Goal: Communication & Community: Answer question/provide support

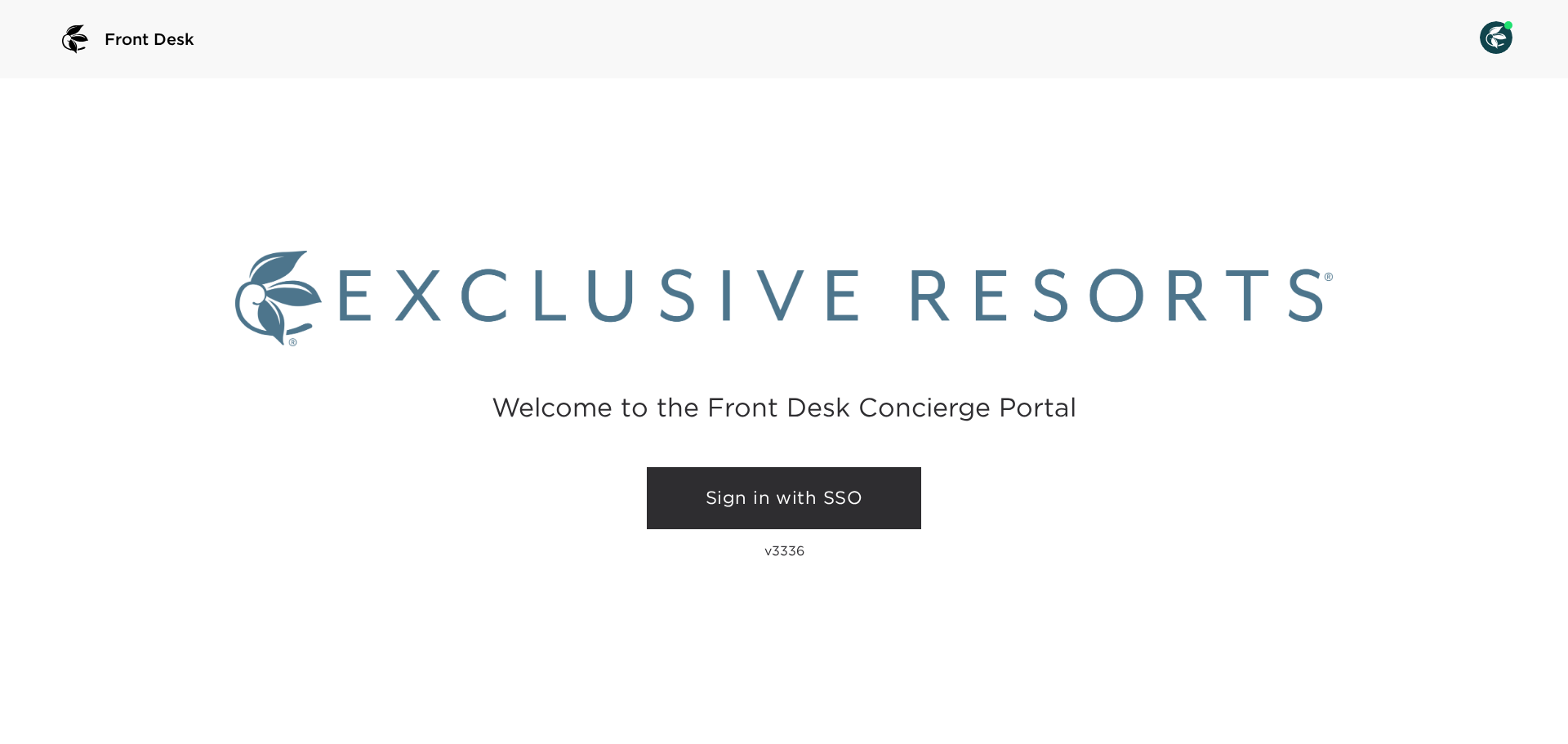
click at [759, 484] on link "Sign in with SSO" at bounding box center [784, 498] width 275 height 62
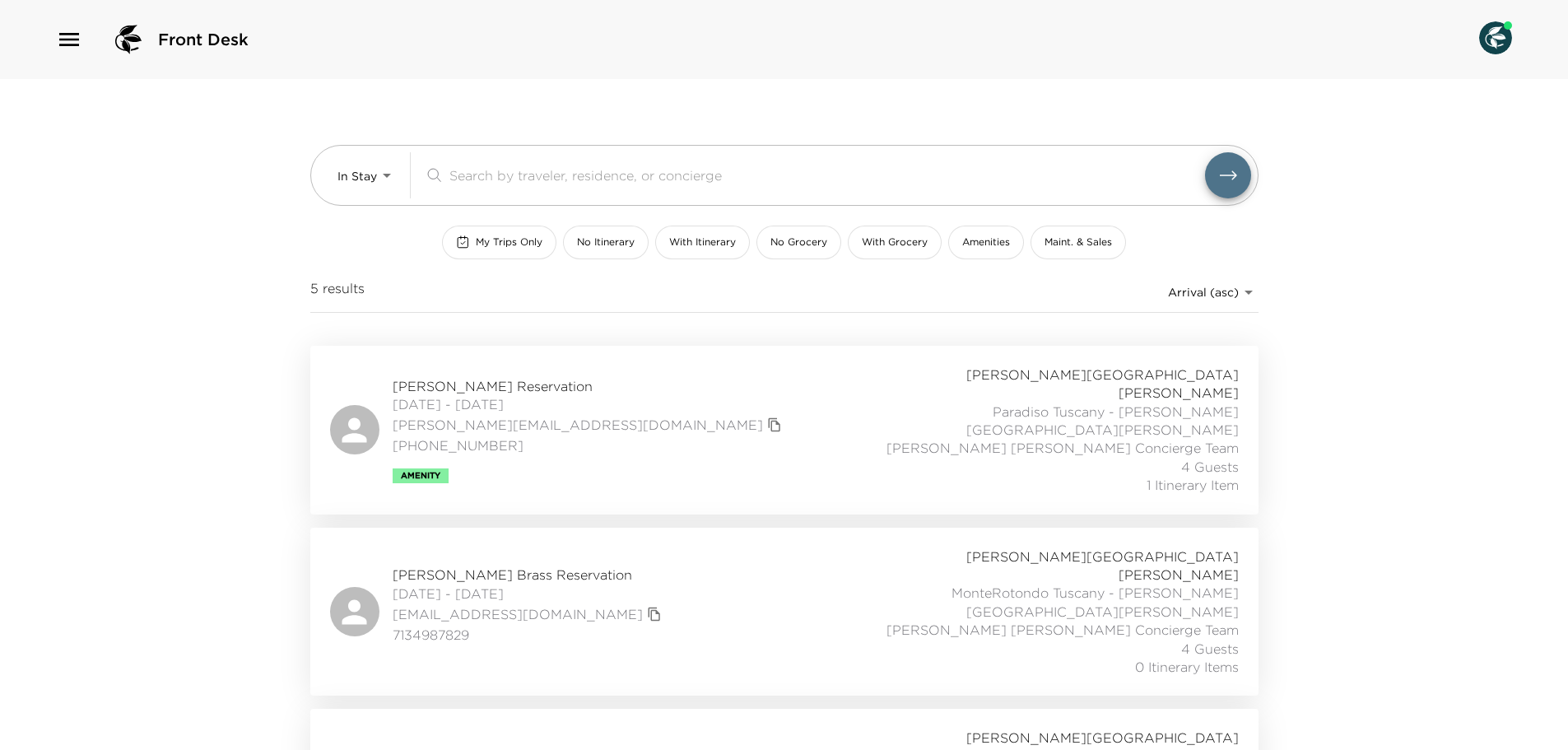
click at [71, 39] on icon "button" at bounding box center [69, 39] width 20 height 13
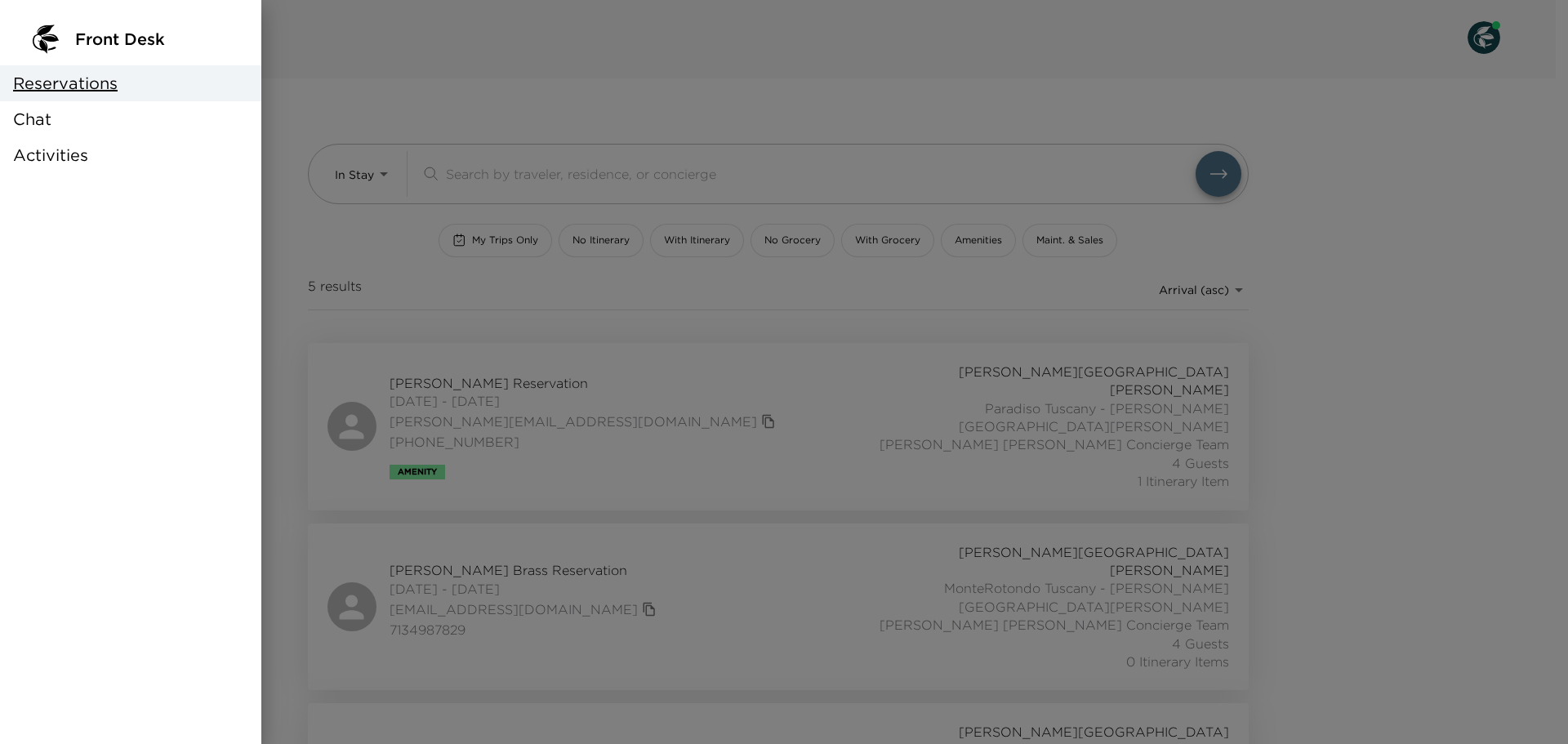
click at [78, 126] on div "Chat" at bounding box center [130, 119] width 262 height 36
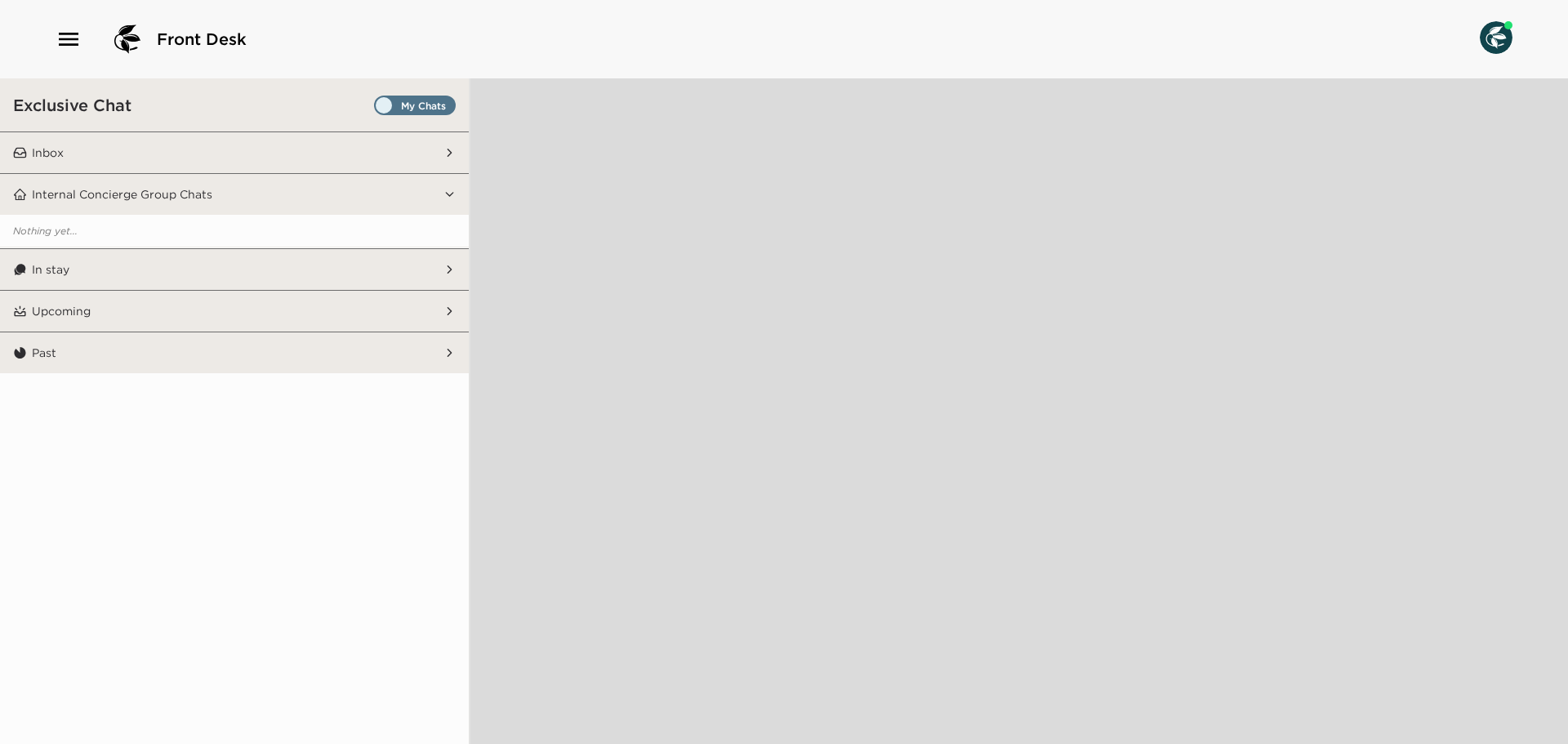
click at [443, 106] on span "Set all destinations" at bounding box center [415, 109] width 82 height 20
click at [378, 108] on input "Set all destinations" at bounding box center [378, 108] width 0 height 0
click at [251, 158] on button "Inbox" at bounding box center [235, 153] width 417 height 41
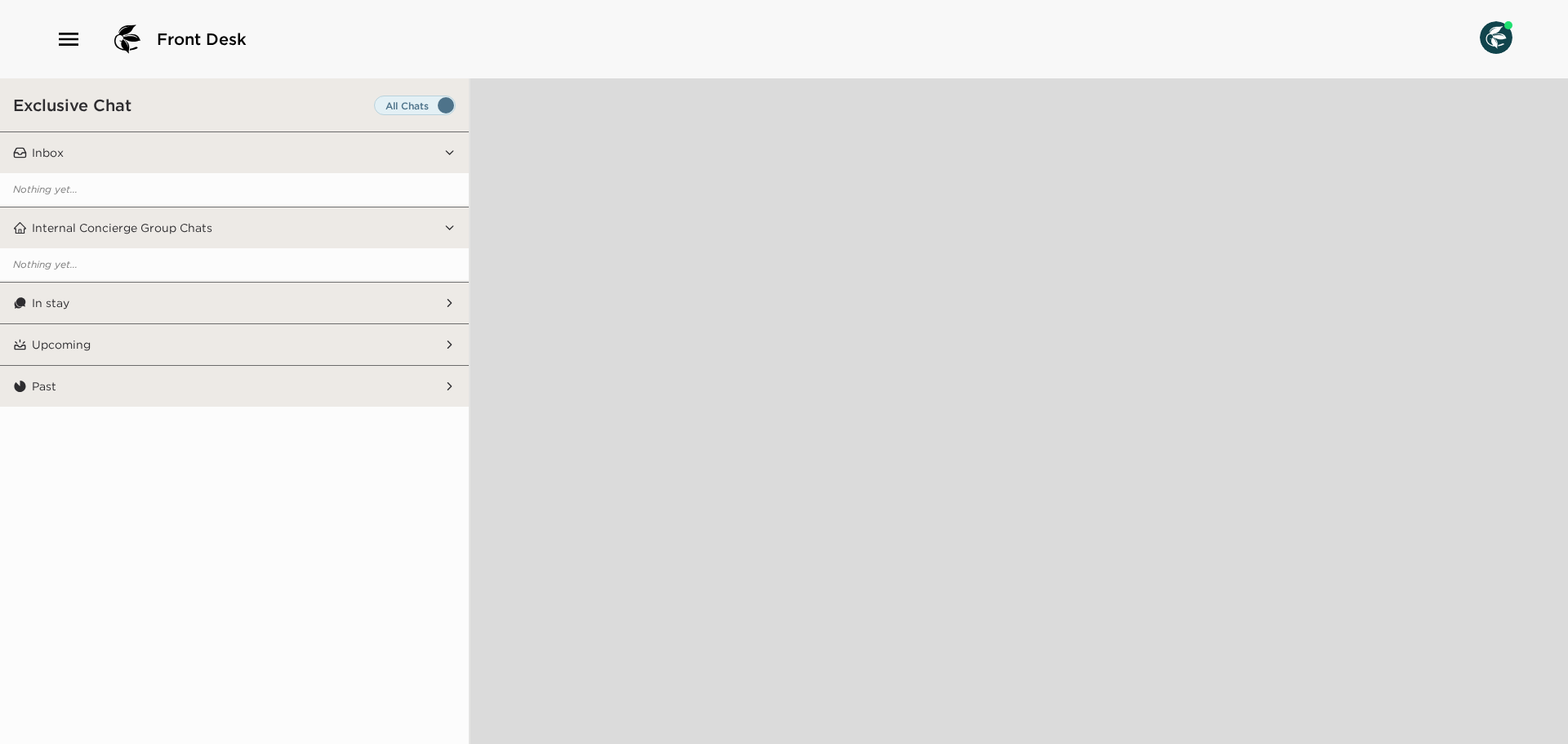
click at [168, 291] on button "In stay" at bounding box center [235, 303] width 417 height 41
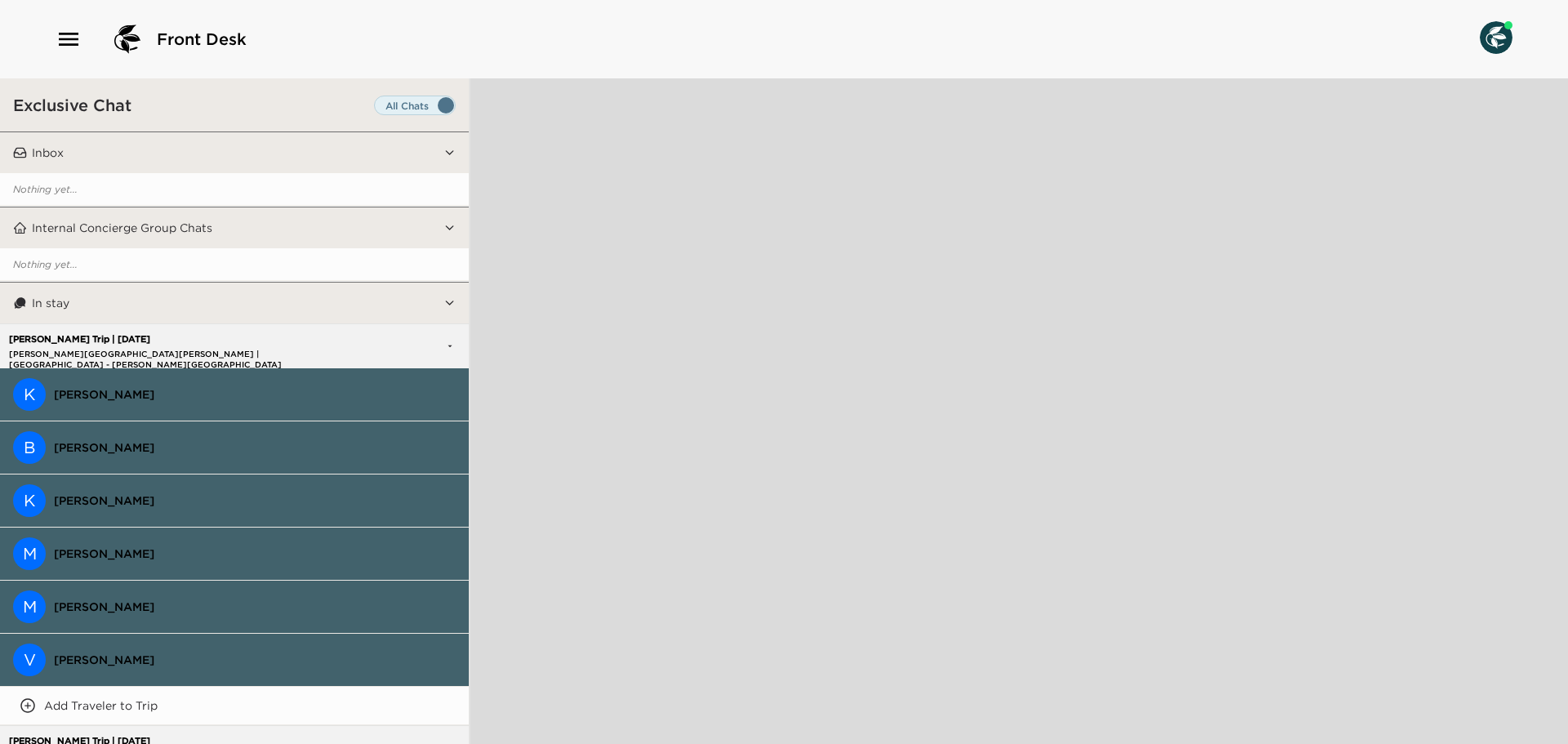
click at [181, 389] on span "Kevin Schmeits" at bounding box center [254, 394] width 402 height 14
click at [104, 395] on span "Kevin Schmeits" at bounding box center [254, 394] width 402 height 14
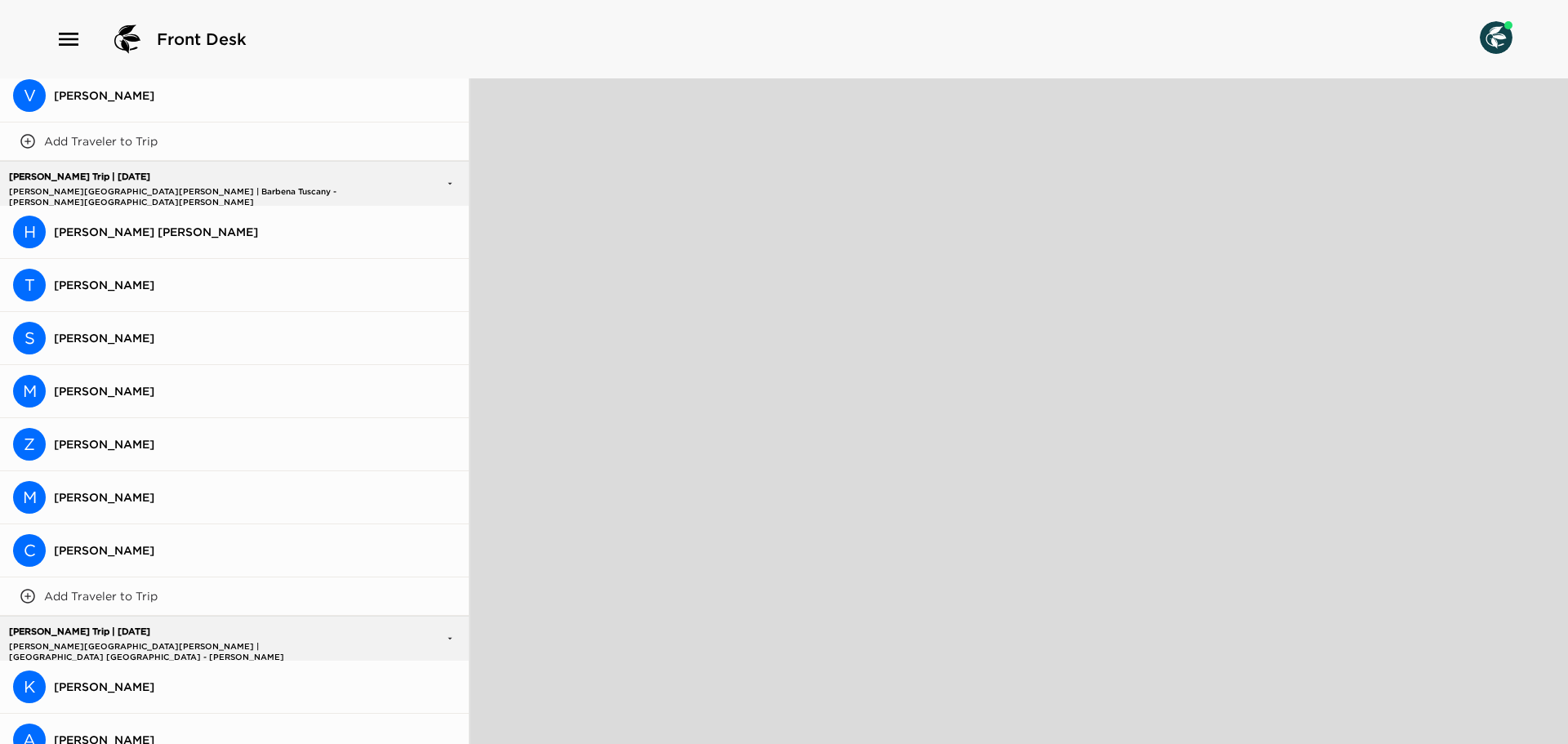
scroll to position [572, 0]
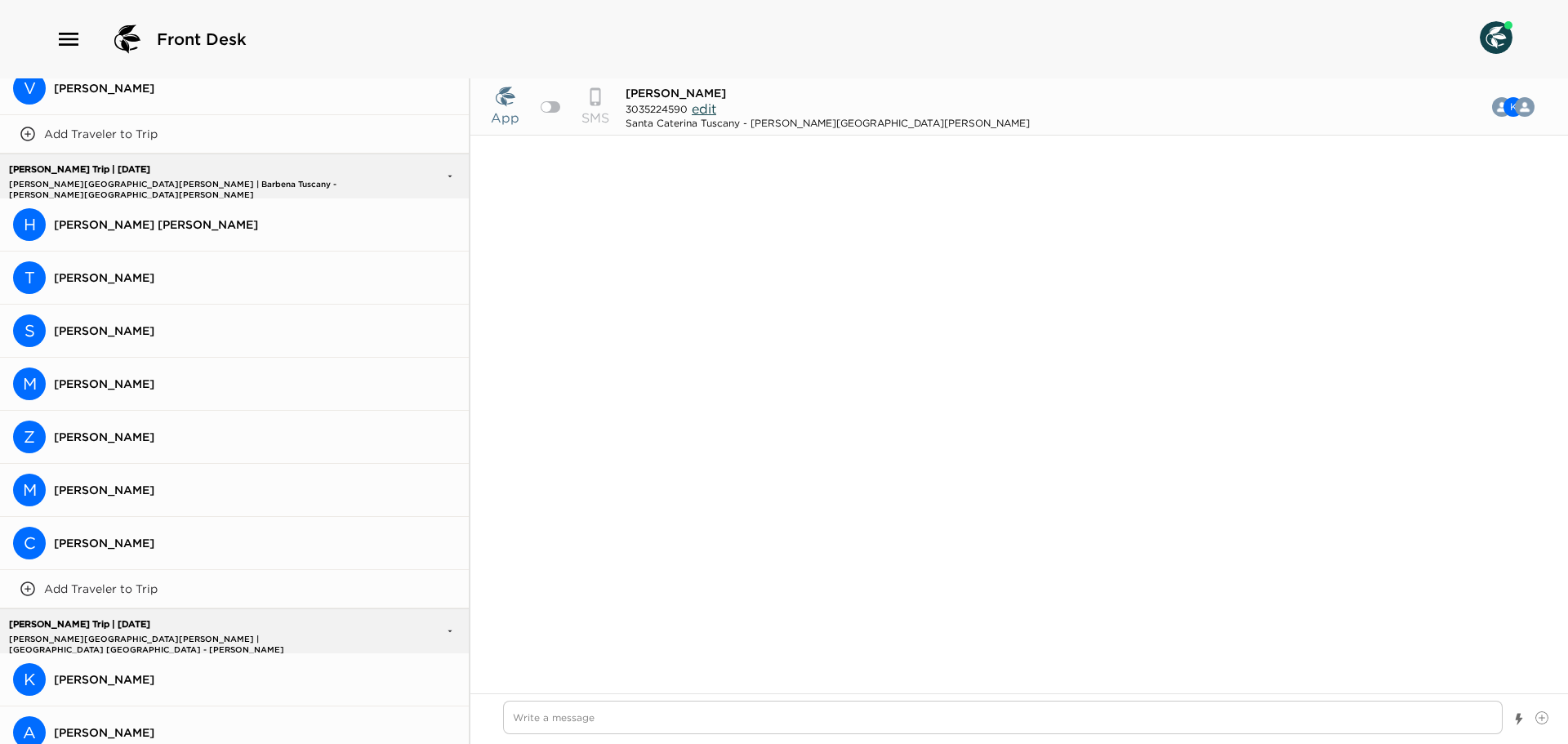
click at [97, 217] on span "Hays Holladay" at bounding box center [254, 224] width 402 height 14
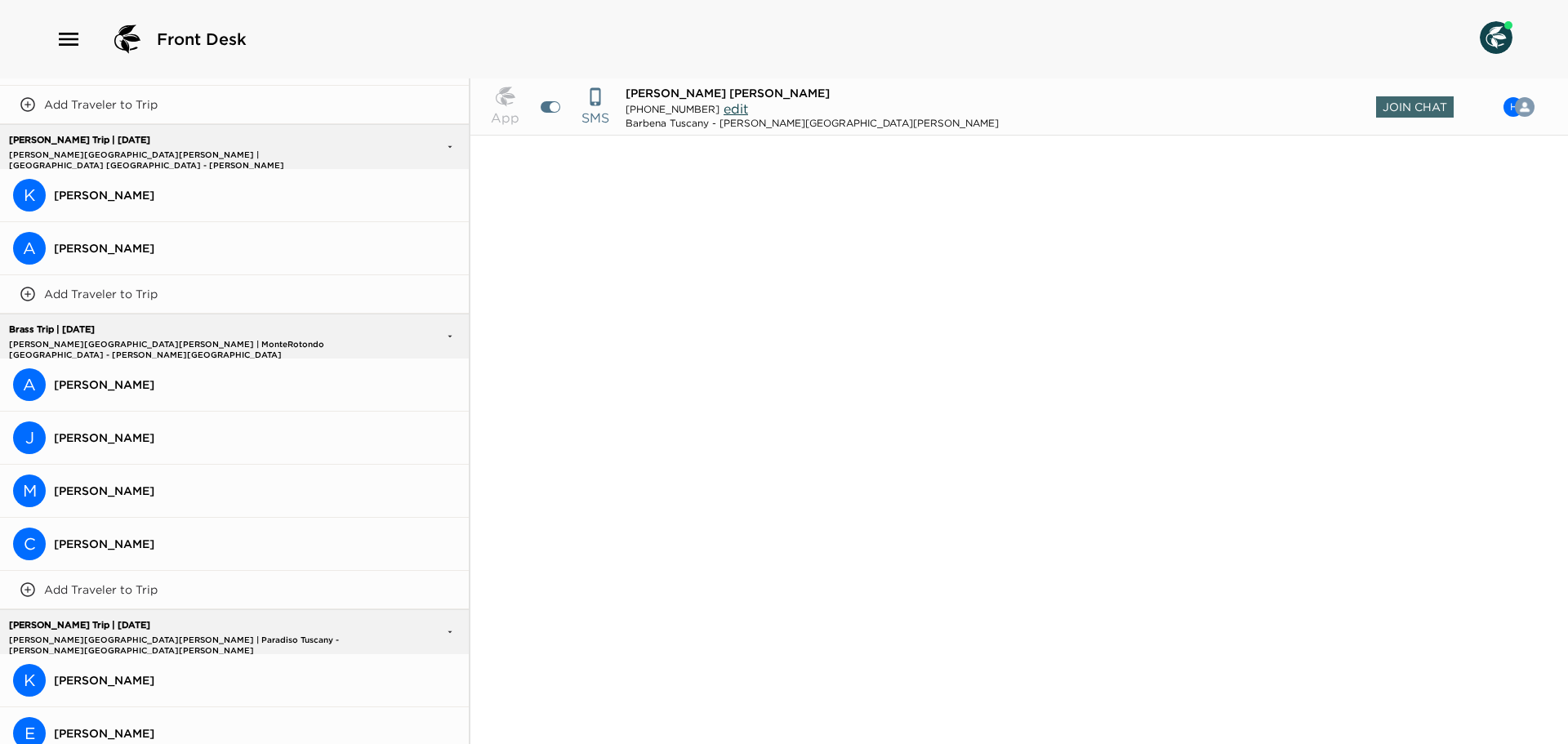
scroll to position [1061, 0]
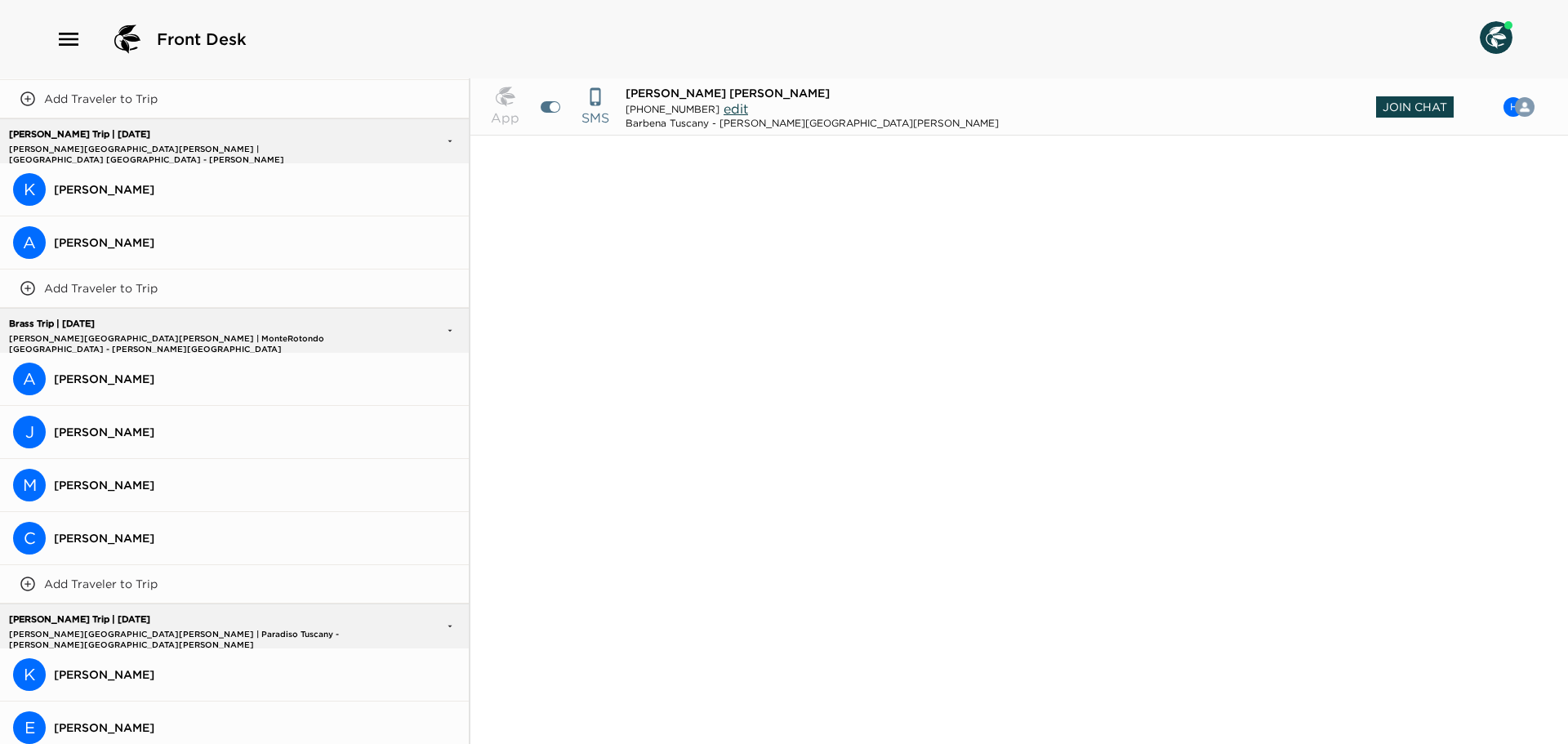
click at [1425, 108] on span "Join Chat" at bounding box center [1415, 107] width 78 height 21
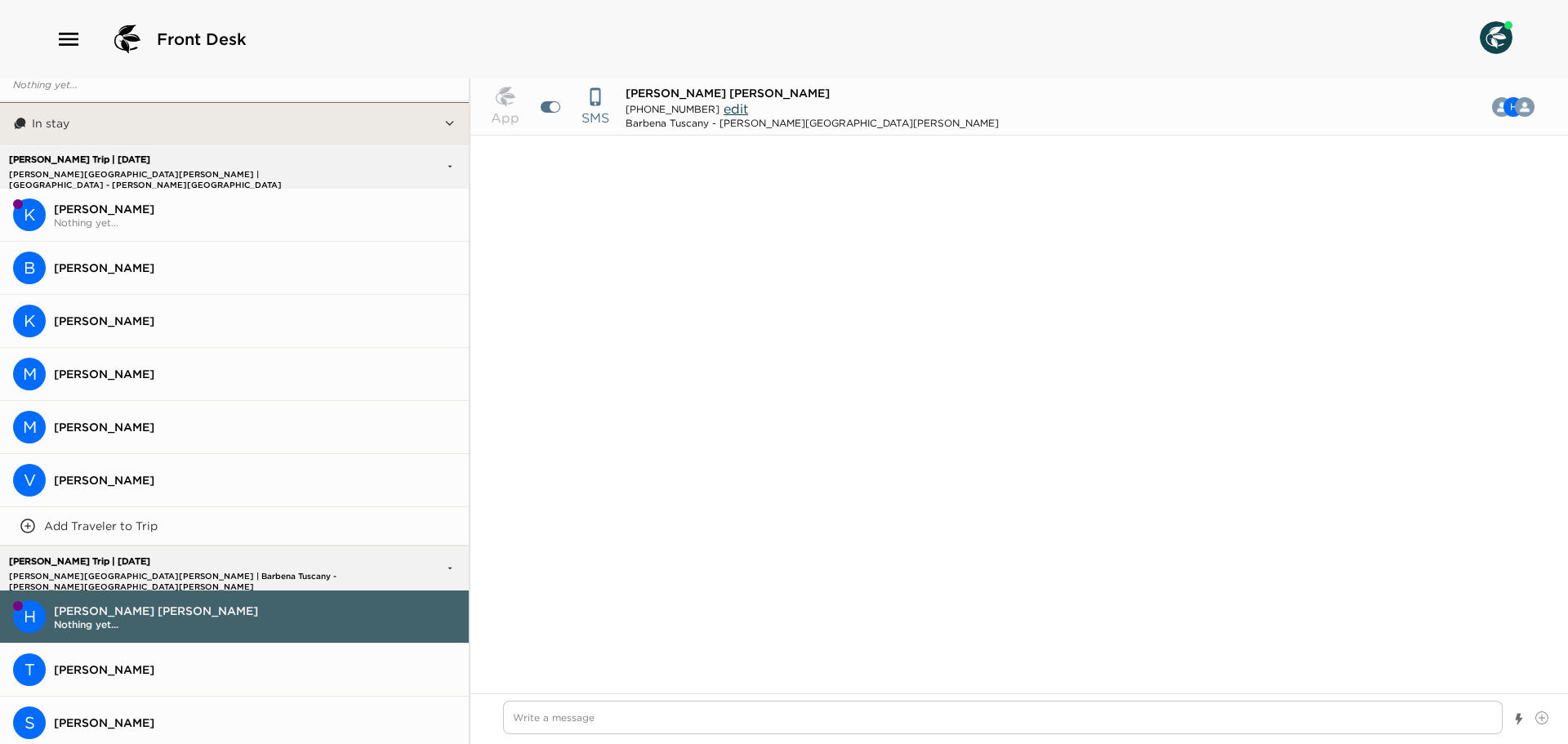
scroll to position [0, 0]
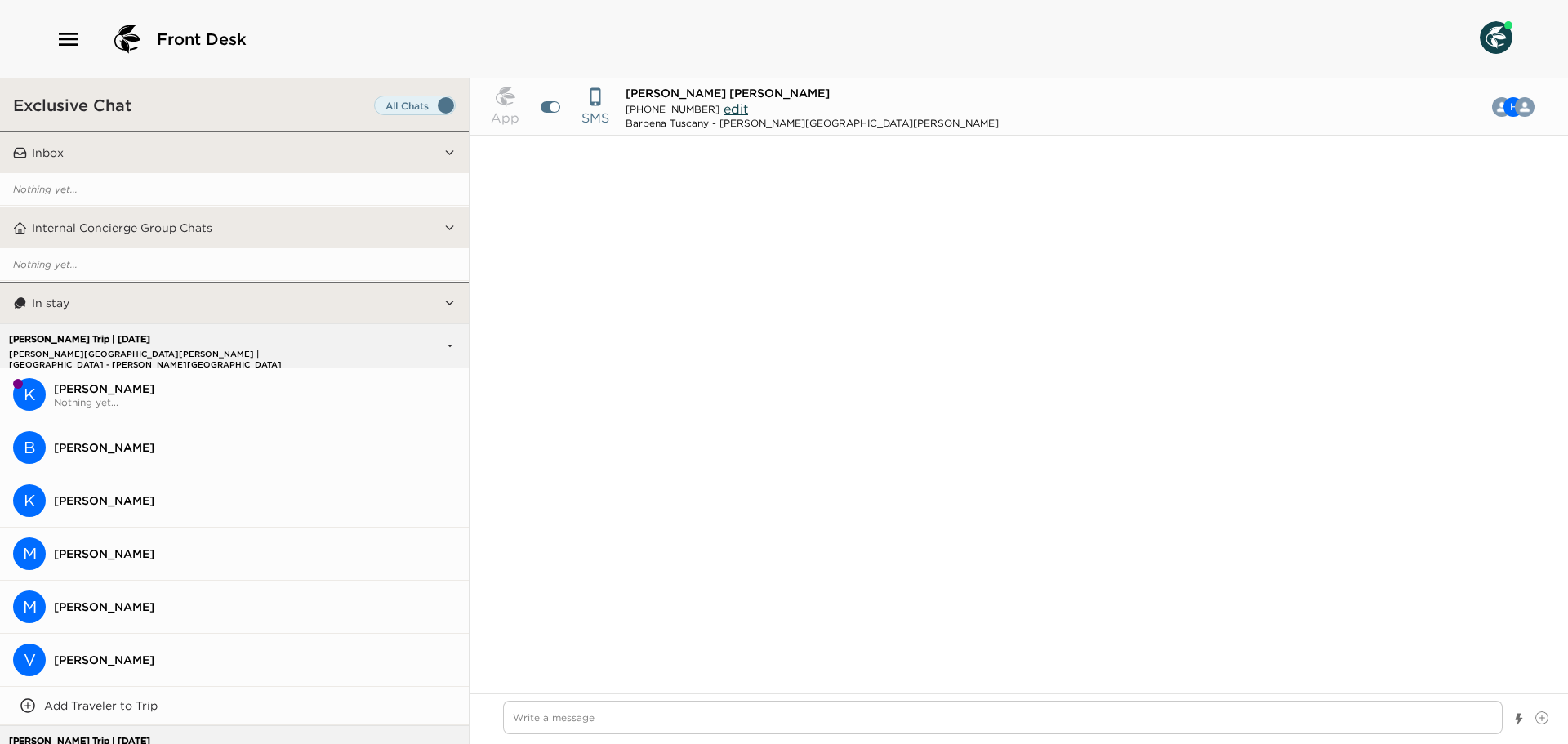
type textarea "x"
